Goal: Task Accomplishment & Management: Manage account settings

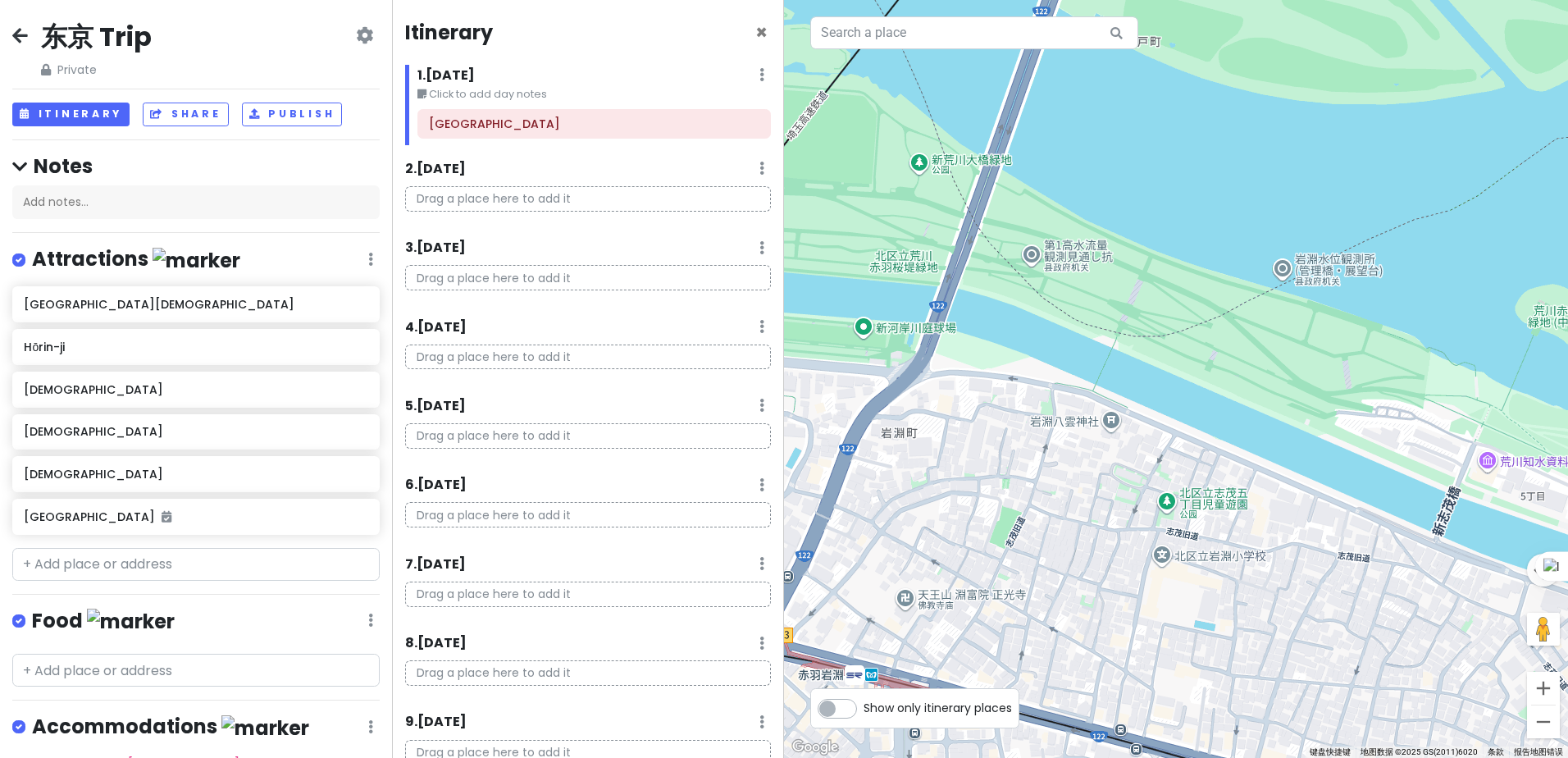
scroll to position [76, 0]
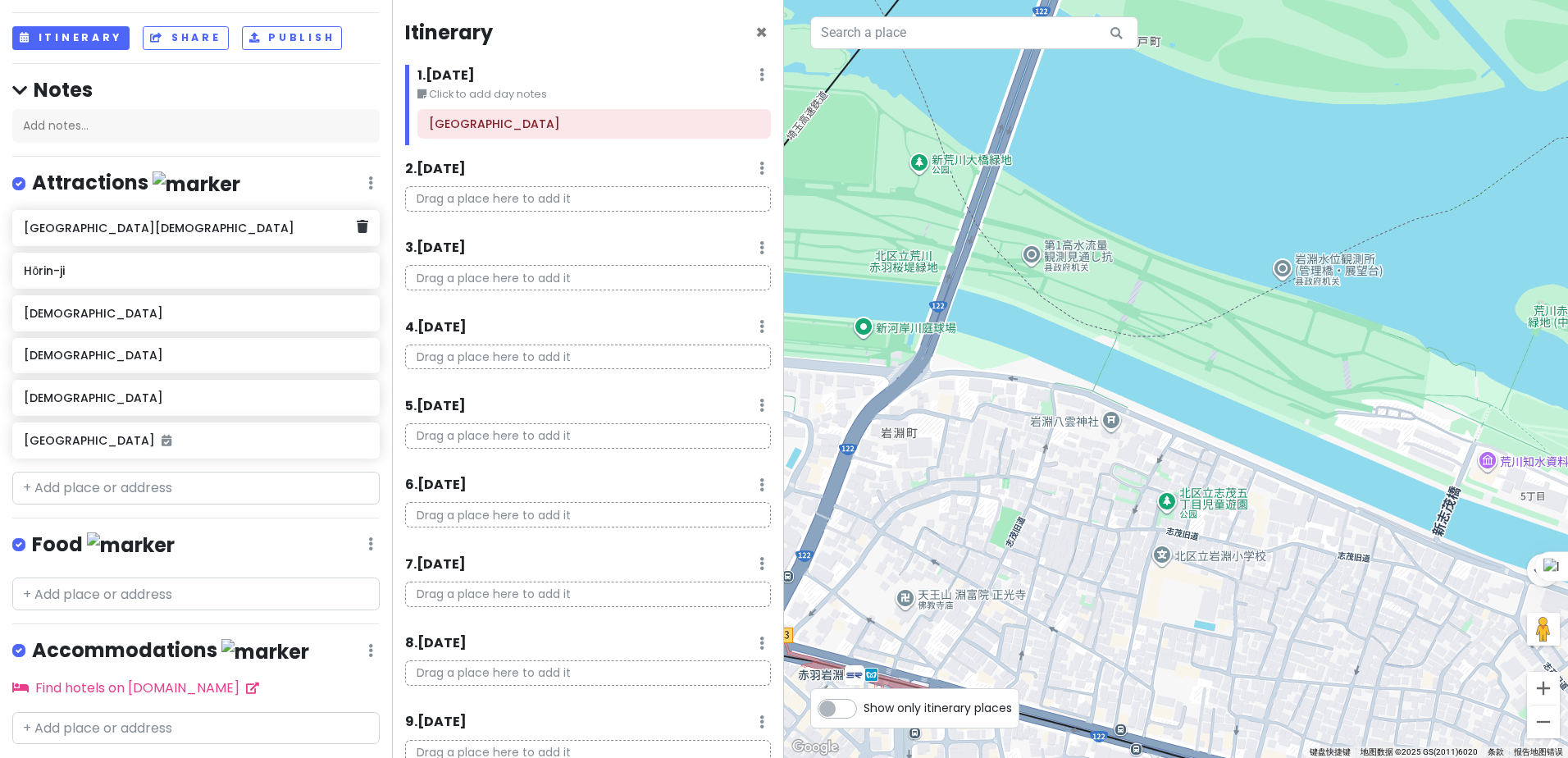
click at [357, 226] on icon at bounding box center [362, 226] width 11 height 13
click at [353, 263] on h6 "Hōrin-ji" at bounding box center [195, 270] width 344 height 15
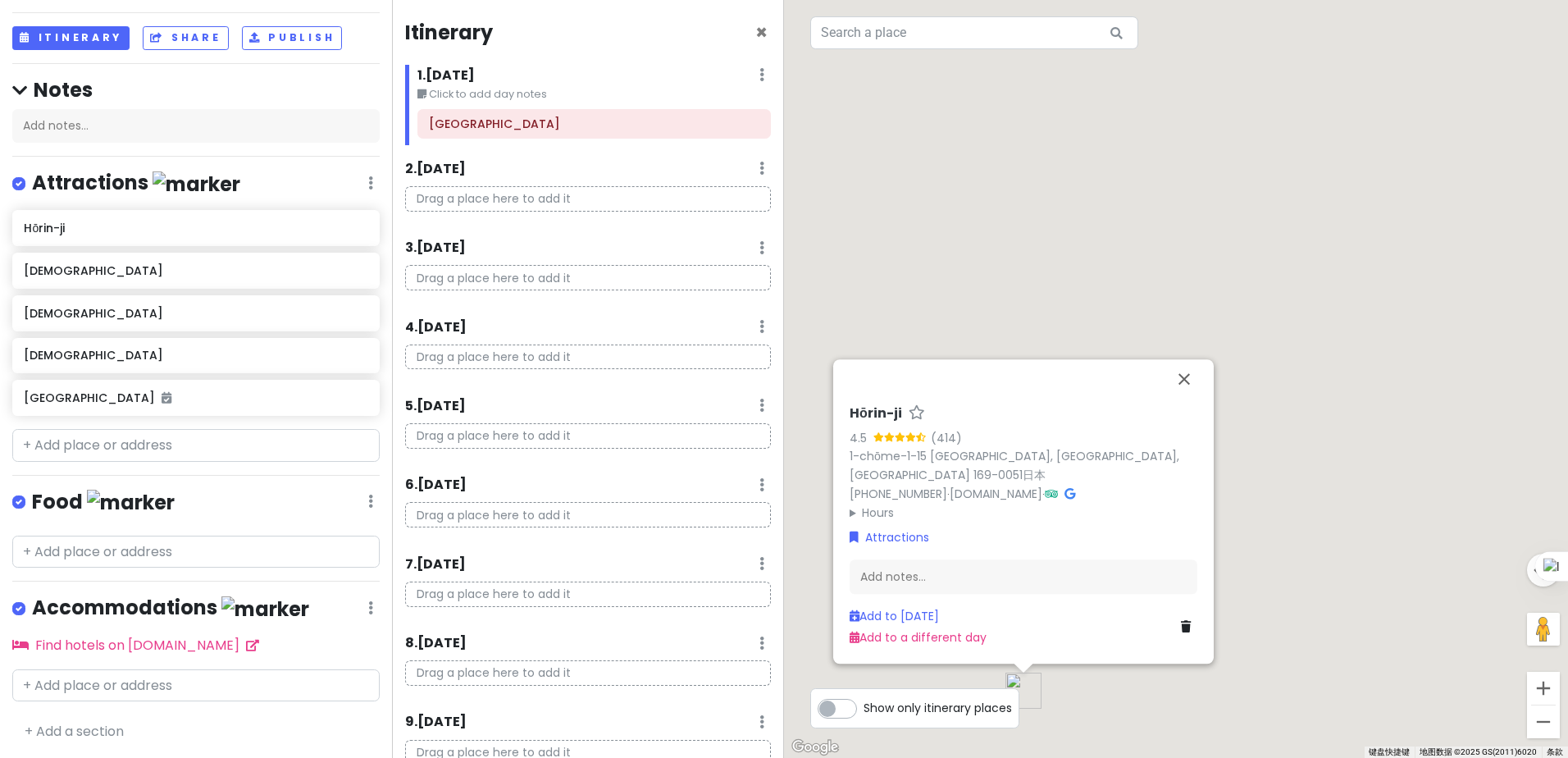
click at [353, 225] on h6 "Hōrin-ji" at bounding box center [195, 227] width 344 height 15
click at [352, 225] on h6 "Hōrin-ji" at bounding box center [195, 227] width 344 height 15
click at [351, 228] on h6 "Hōrin-ji" at bounding box center [195, 227] width 344 height 15
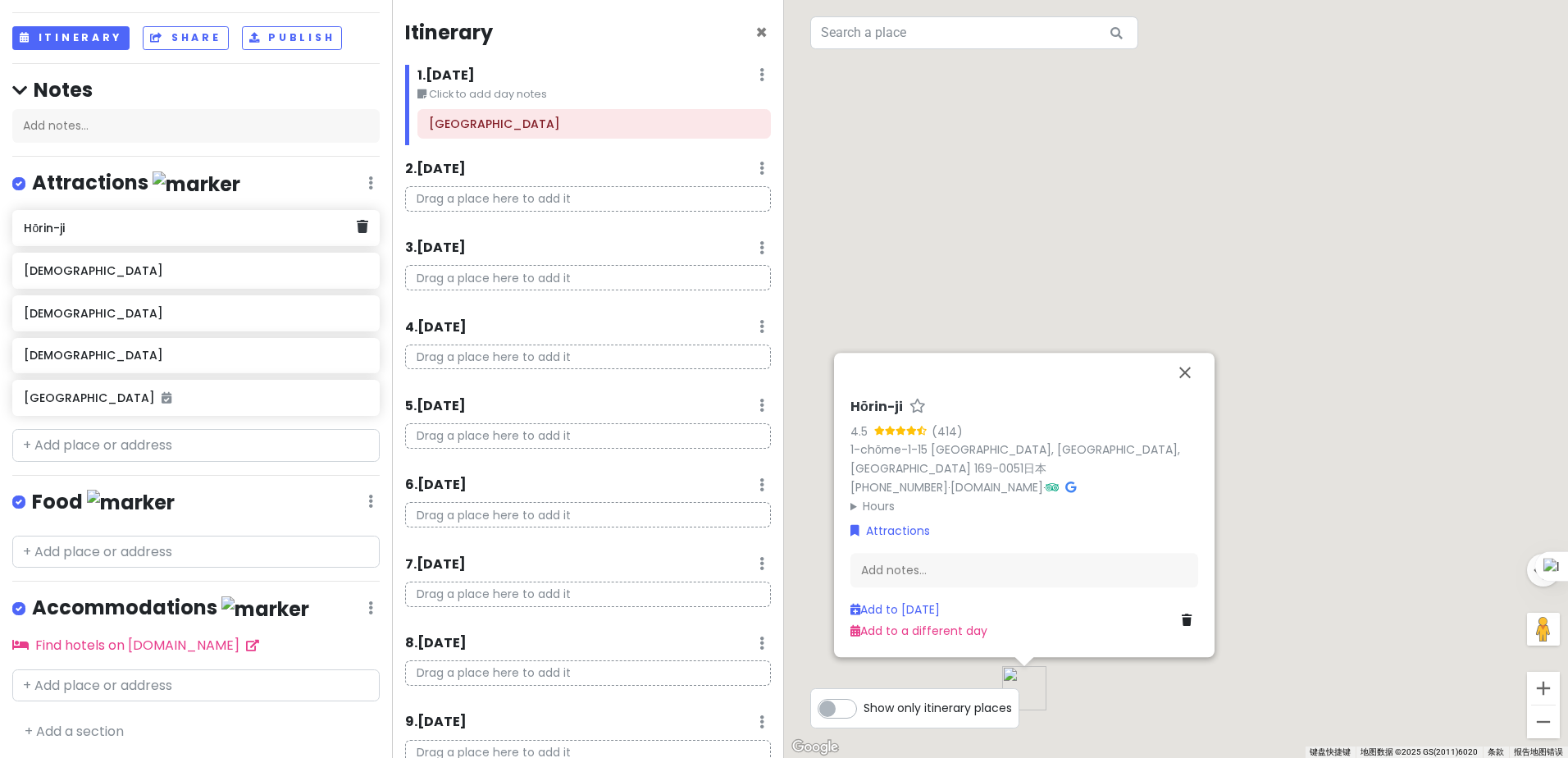
click at [356, 230] on div "Hōrin-ji" at bounding box center [195, 228] width 368 height 36
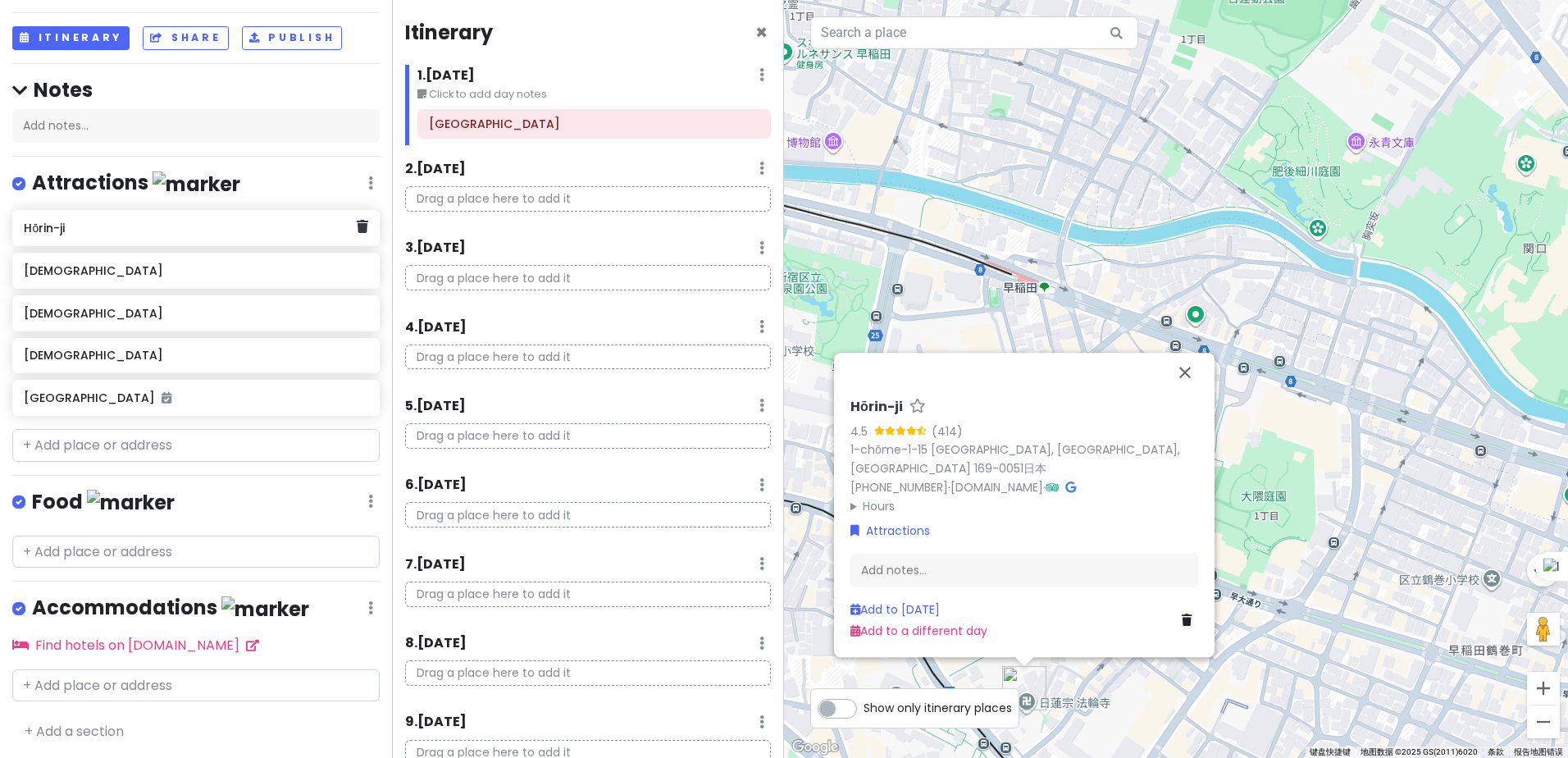
click at [356, 230] on div "Hōrin-ji" at bounding box center [195, 228] width 368 height 36
click at [357, 233] on link at bounding box center [362, 227] width 11 height 21
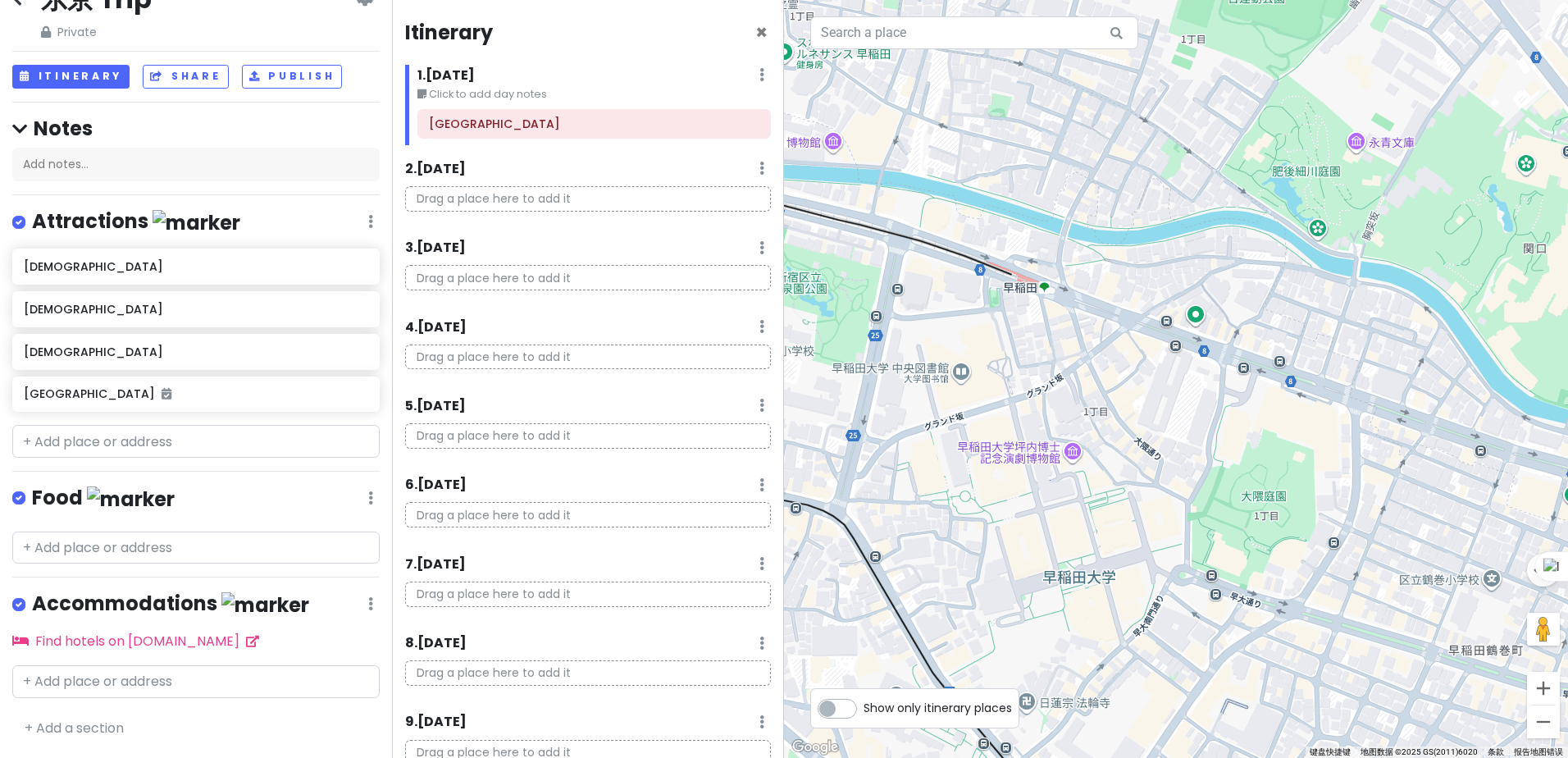
scroll to position [33, 0]
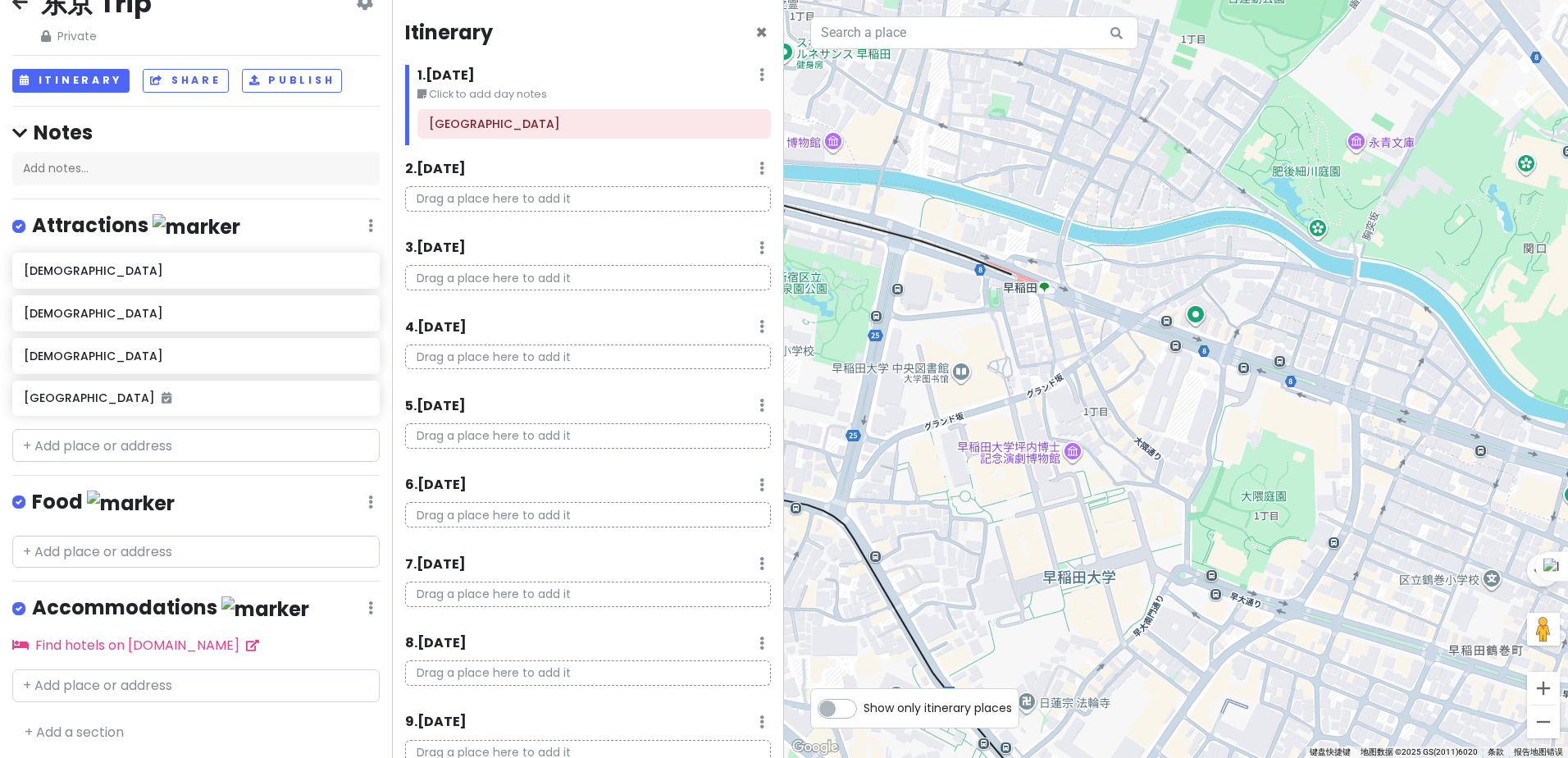
click at [352, 226] on div "Attractions Edit Reorder Delete List" at bounding box center [195, 229] width 368 height 33
click at [343, 263] on h6 "[DEMOGRAPHIC_DATA]" at bounding box center [189, 270] width 332 height 15
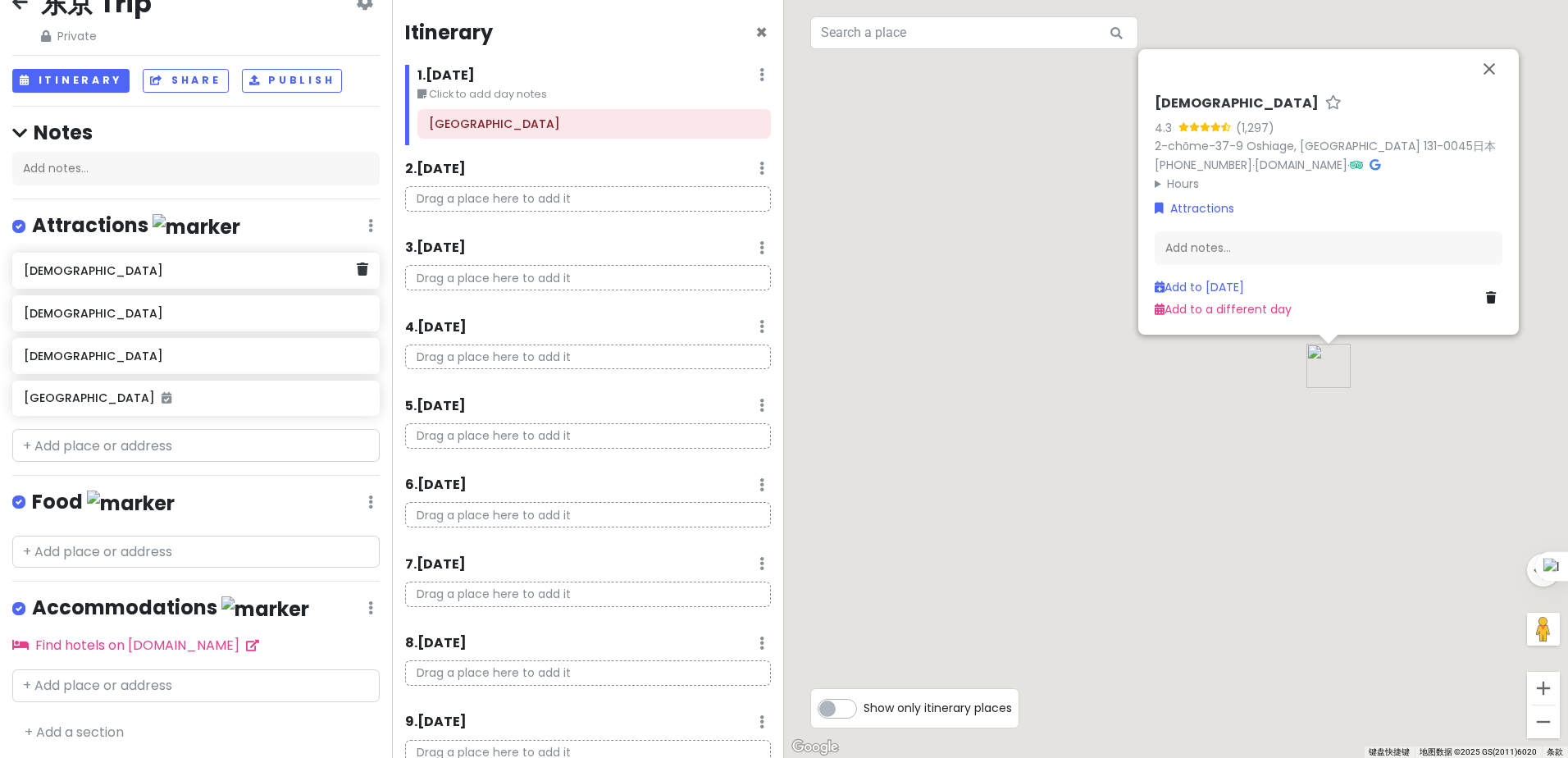
click at [347, 282] on div "[DEMOGRAPHIC_DATA]" at bounding box center [195, 271] width 368 height 36
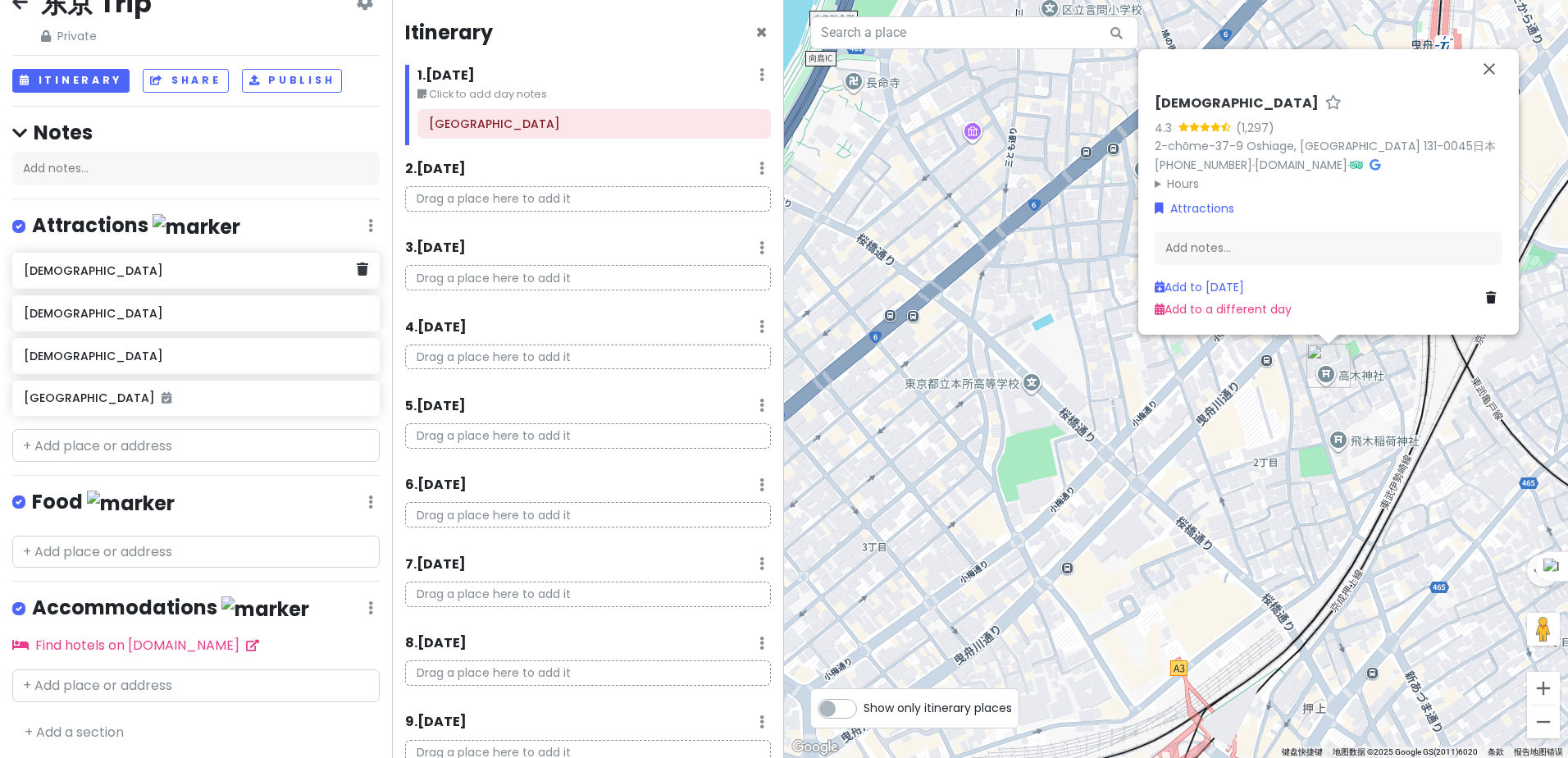
click at [351, 282] on div "[DEMOGRAPHIC_DATA]" at bounding box center [195, 271] width 368 height 36
click at [357, 278] on link at bounding box center [362, 269] width 11 height 21
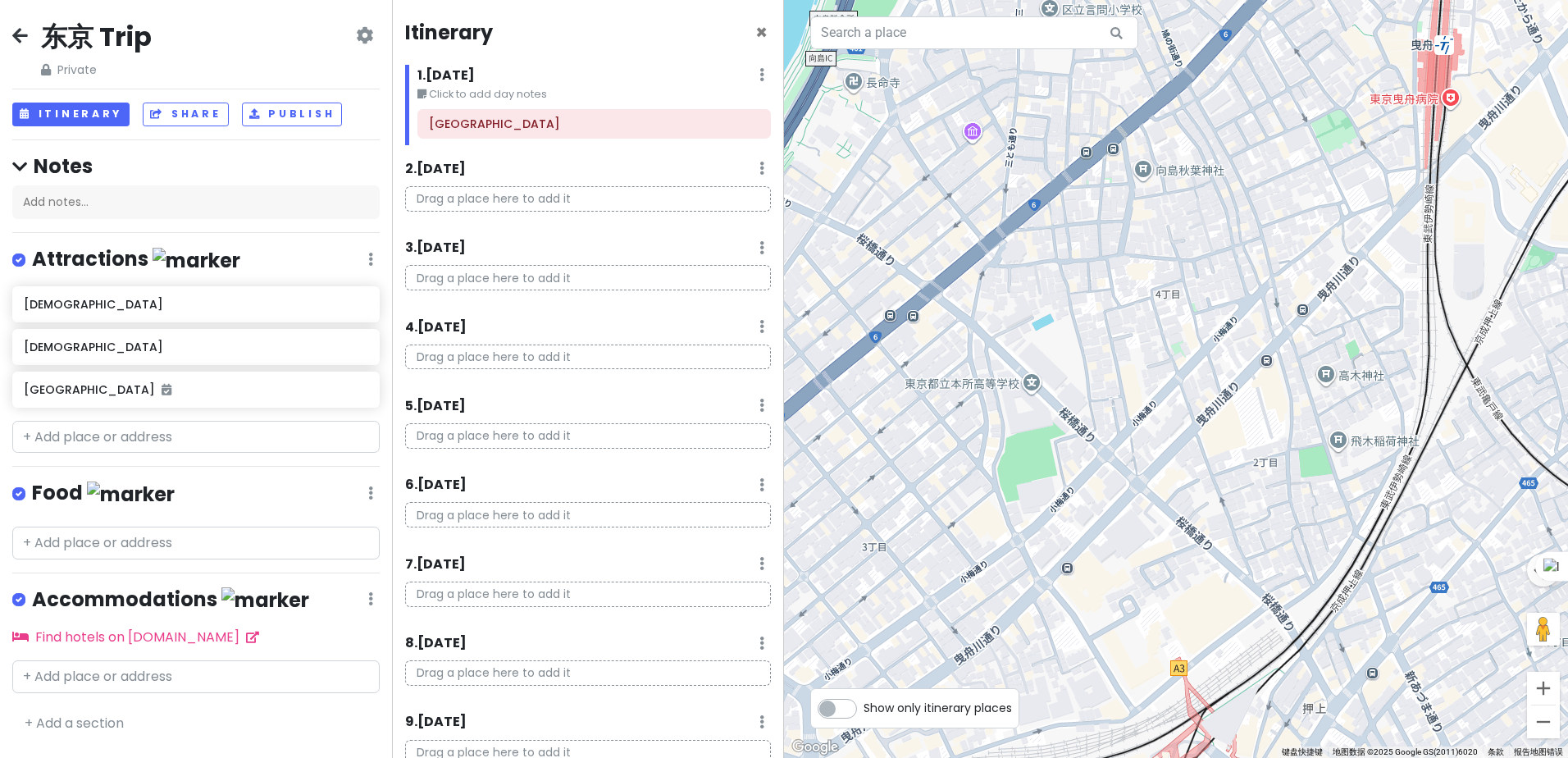
click at [348, 278] on div "Attractions Edit Reorder Delete List" at bounding box center [195, 262] width 368 height 33
click at [361, 315] on div "[DEMOGRAPHIC_DATA]" at bounding box center [195, 304] width 368 height 36
